Goal: Navigation & Orientation: Find specific page/section

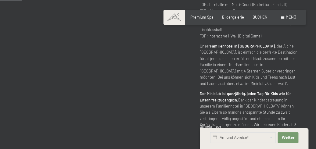
scroll to position [305, 0]
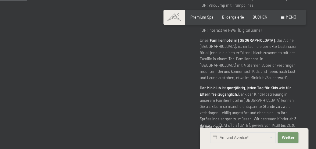
click at [287, 137] on span "Weiter" at bounding box center [288, 137] width 13 height 5
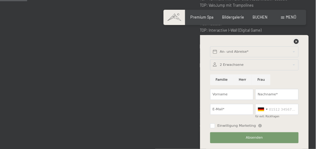
click at [296, 41] on icon at bounding box center [296, 41] width 5 height 5
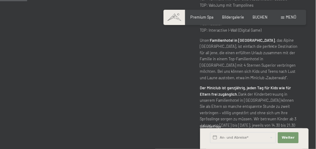
click at [228, 19] on div "Bildergalerie" at bounding box center [233, 17] width 22 height 5
click at [228, 17] on span "Bildergalerie" at bounding box center [233, 17] width 22 height 5
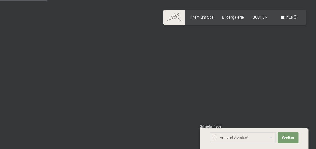
scroll to position [671, 0]
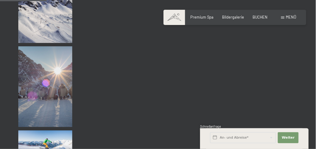
click at [199, 20] on div "Premium Spa Bildergalerie BUCHEN" at bounding box center [224, 17] width 103 height 5
click at [200, 17] on span "Premium Spa" at bounding box center [202, 17] width 23 height 5
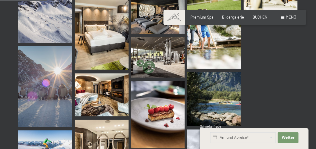
click at [201, 15] on span "Premium Spa" at bounding box center [202, 17] width 23 height 5
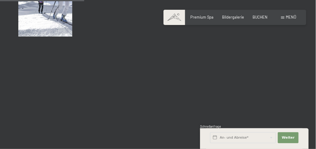
scroll to position [1220, 0]
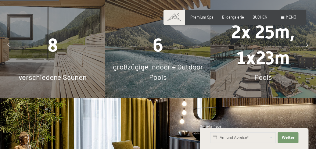
scroll to position [610, 0]
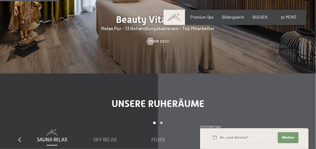
click at [285, 17] on div "Menü" at bounding box center [288, 17] width 15 height 5
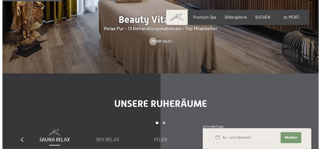
scroll to position [612, 0]
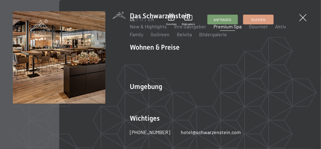
click at [135, 28] on link "New & Highlights" at bounding box center [148, 26] width 37 height 6
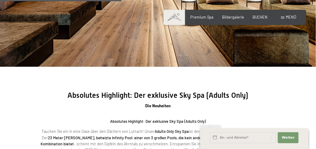
scroll to position [732, 0]
